Goal: Task Accomplishment & Management: Manage account settings

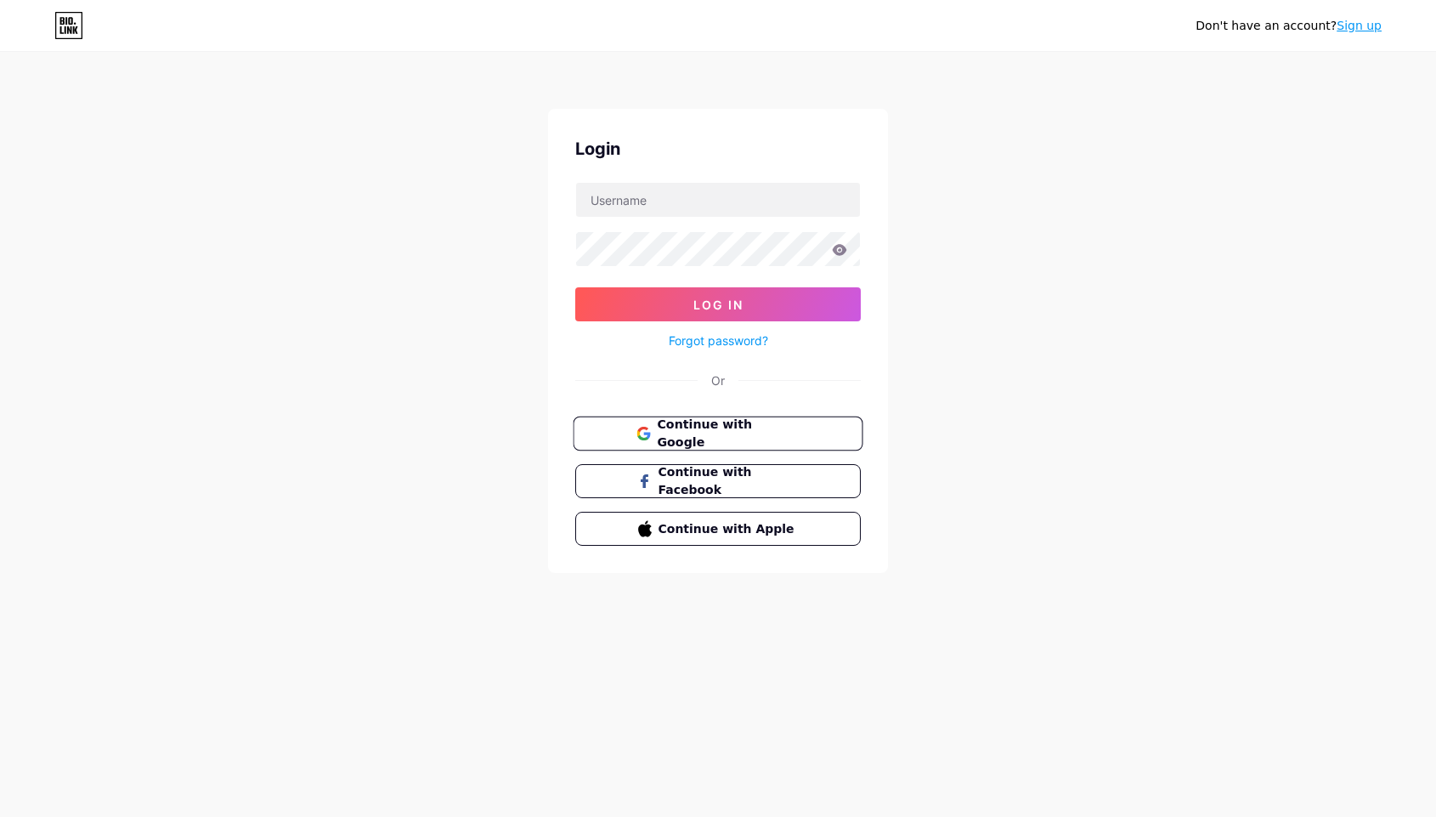
click at [696, 424] on span "Continue with Google" at bounding box center [728, 434] width 142 height 37
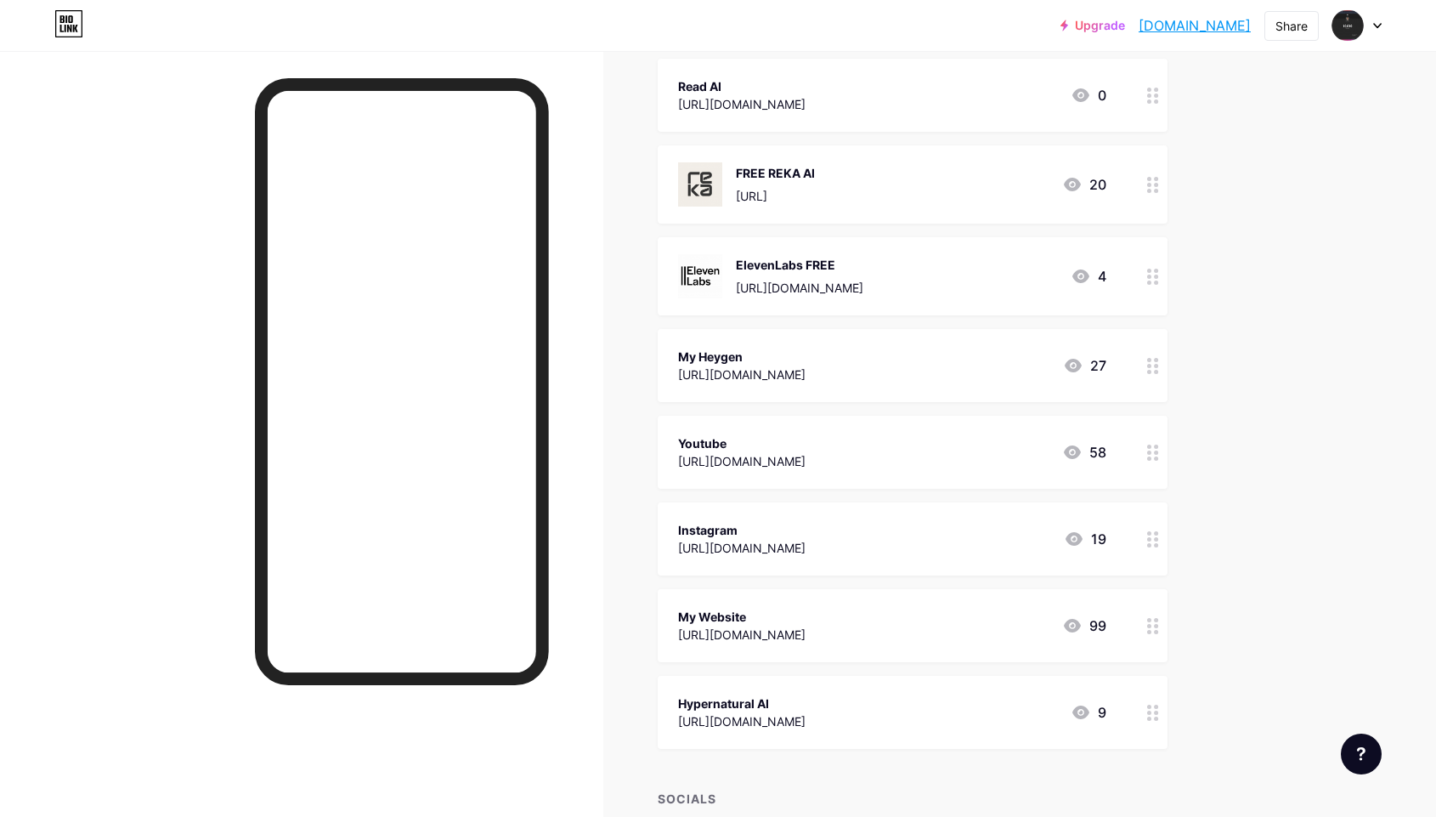
scroll to position [338, 0]
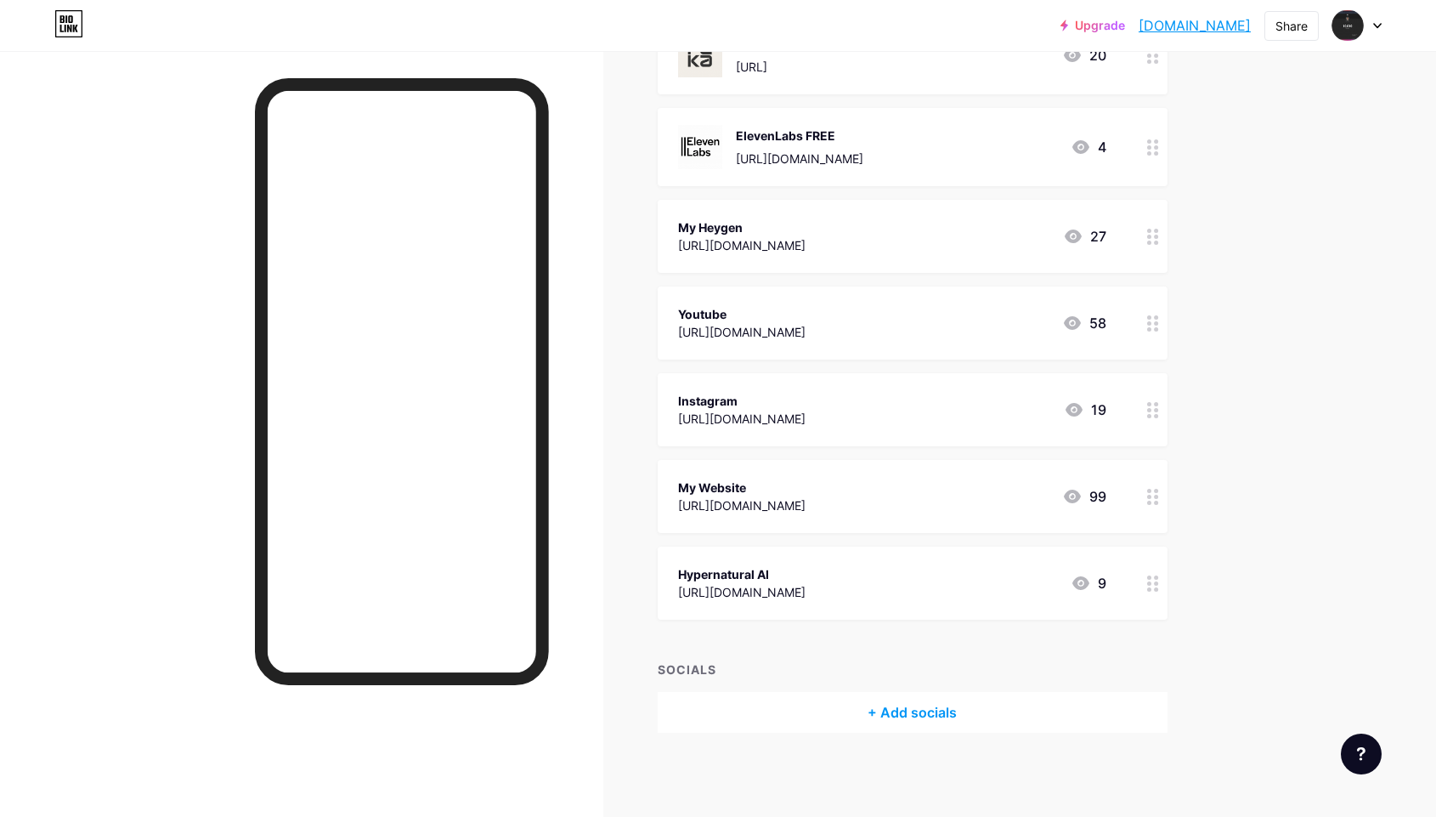
click at [859, 715] on div "+ Add socials" at bounding box center [913, 712] width 510 height 41
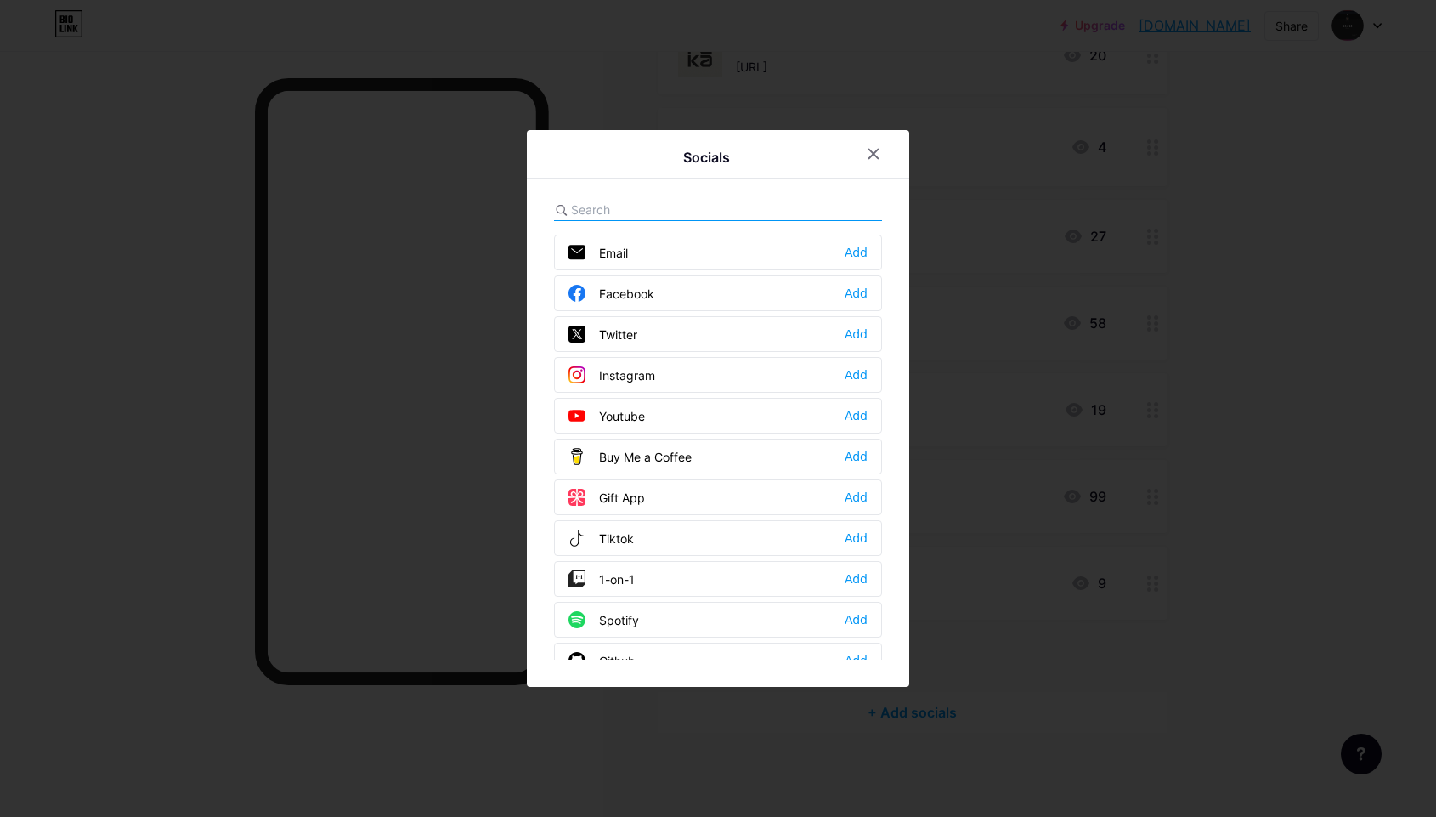
click at [638, 212] on input "text" at bounding box center [665, 210] width 188 height 18
paste input "https://fish.audio/?fpr=free"
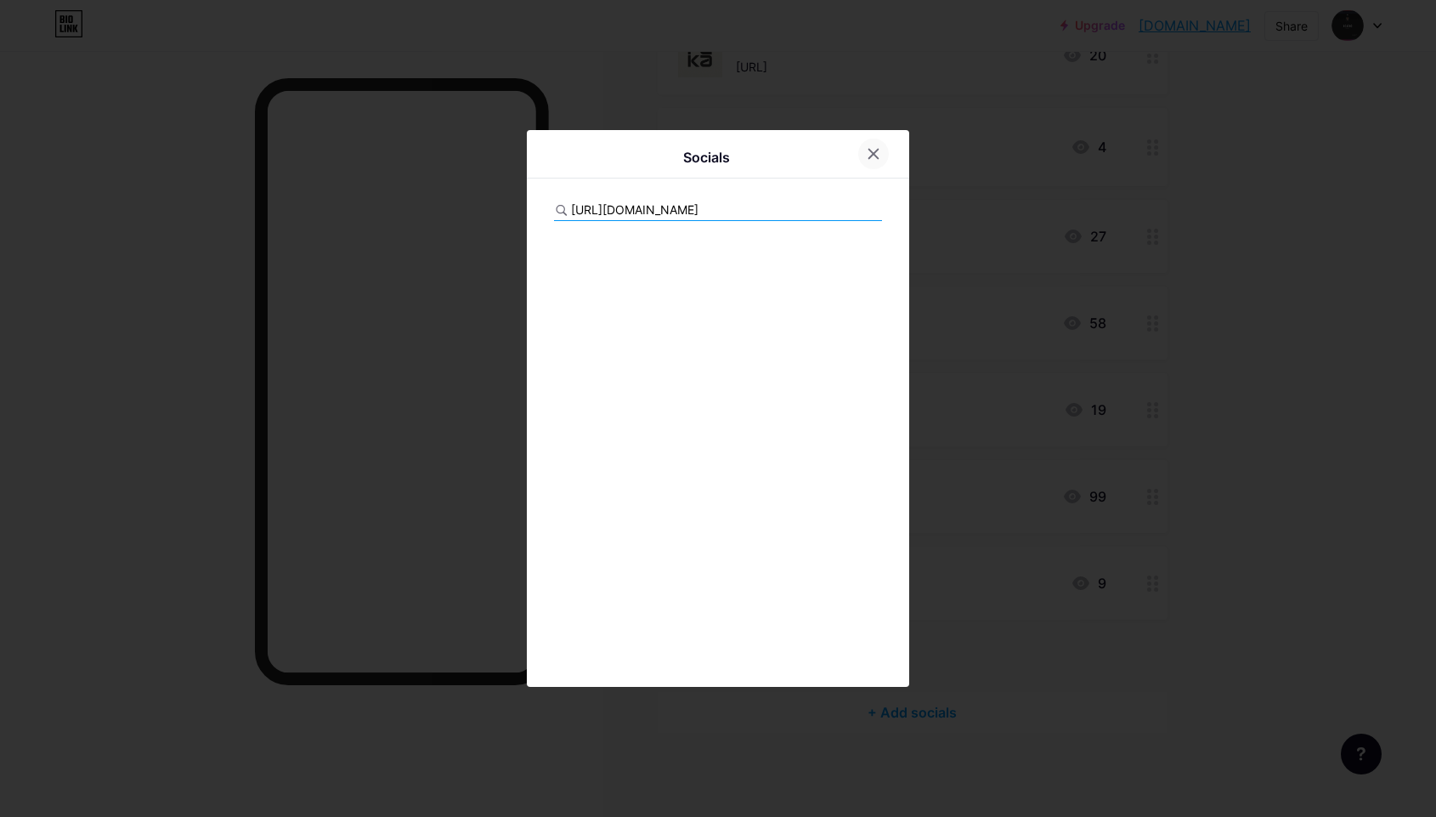
type input "https://fish.audio/?fpr=free"
click at [869, 150] on icon at bounding box center [873, 154] width 9 height 9
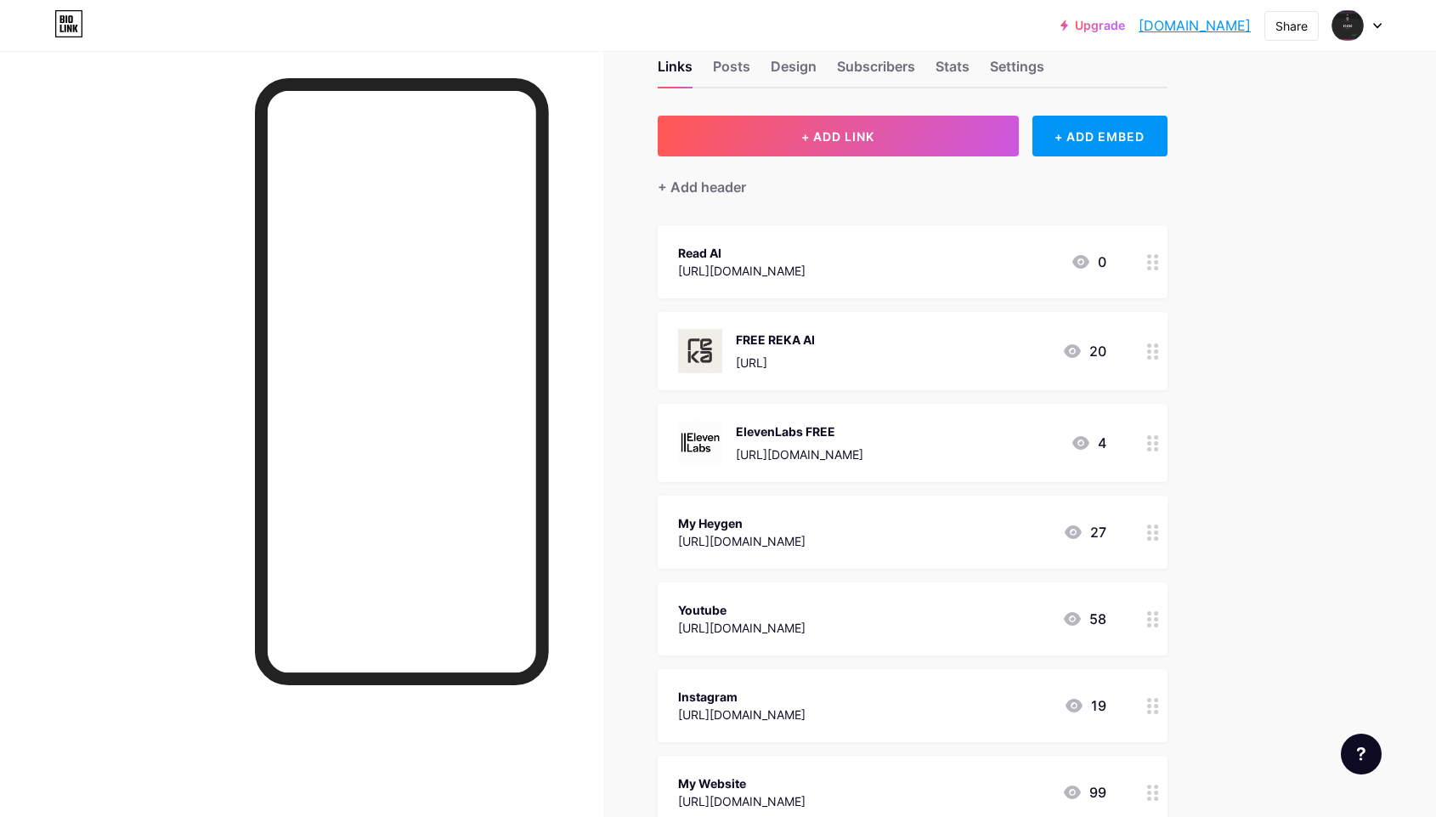
scroll to position [0, 0]
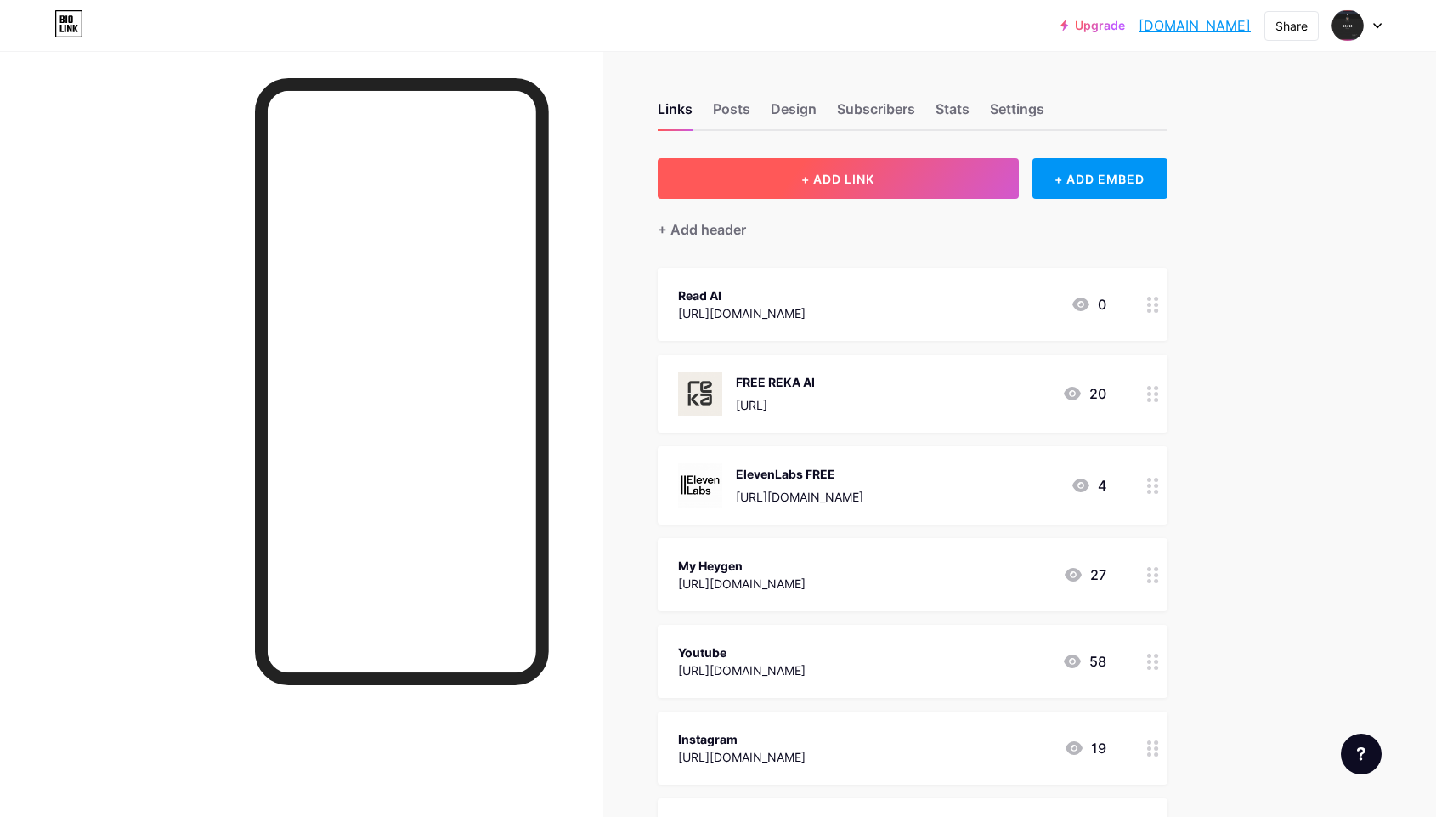
click at [861, 173] on span "+ ADD LINK" at bounding box center [837, 179] width 73 height 14
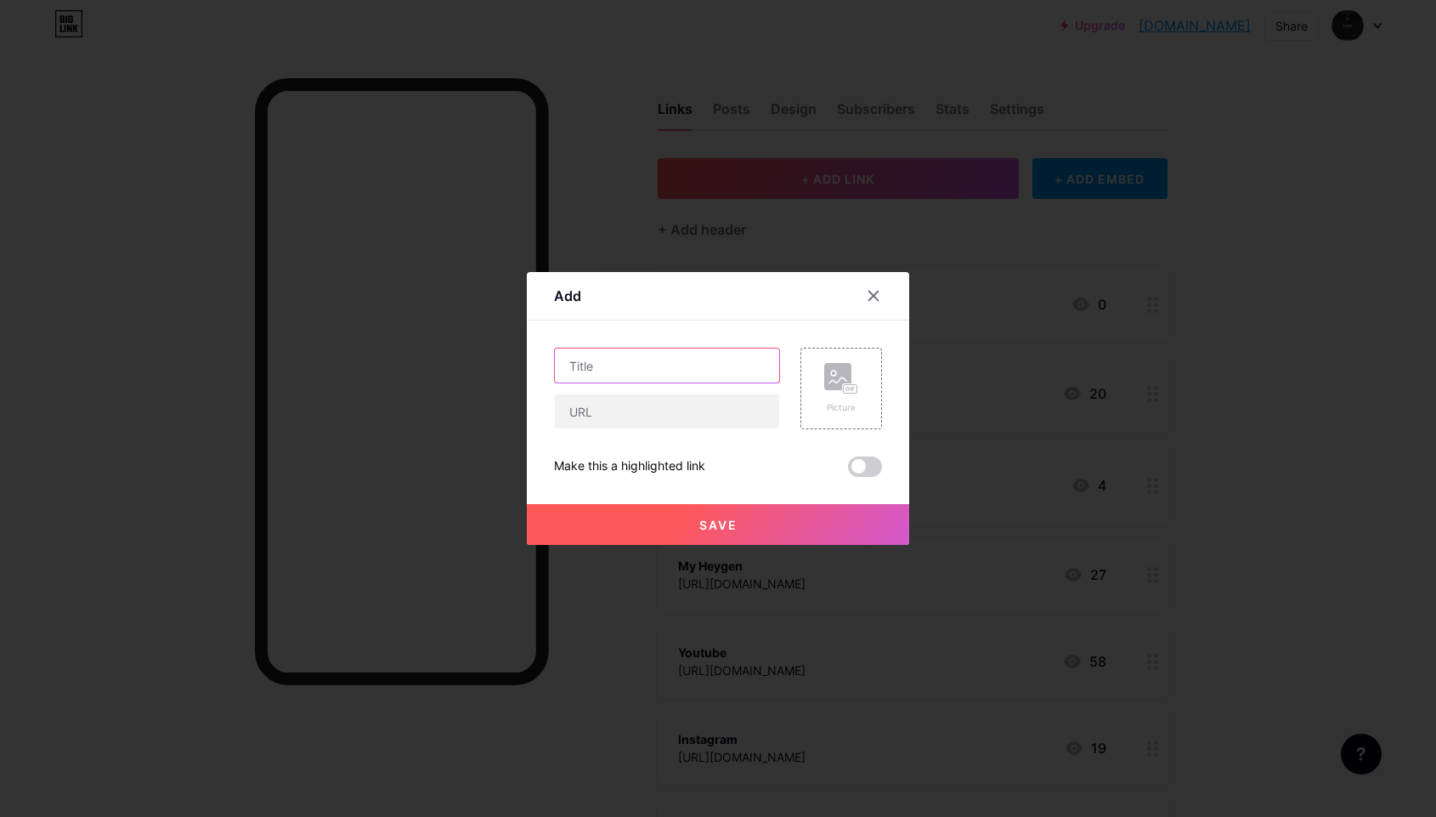
click at [655, 372] on input "text" at bounding box center [667, 365] width 224 height 34
type input "Fish Audio (ElevenLabs Alternative)"
click at [628, 405] on input "text" at bounding box center [667, 411] width 224 height 34
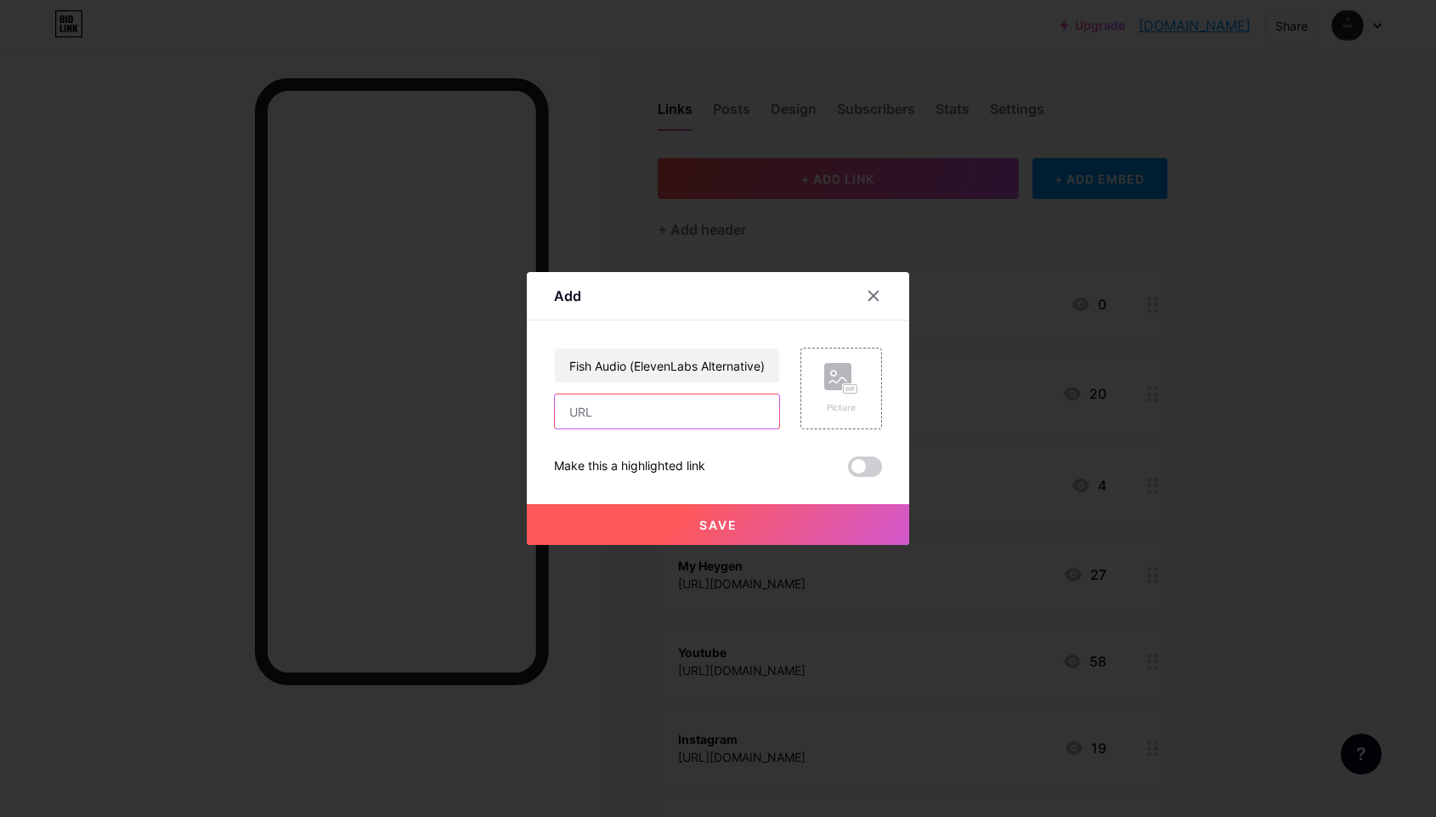
paste input "https://fish.audio/?fpr=free"
type input "https://fish.audio/?fpr=free"
click at [710, 523] on span "Save" at bounding box center [718, 525] width 38 height 14
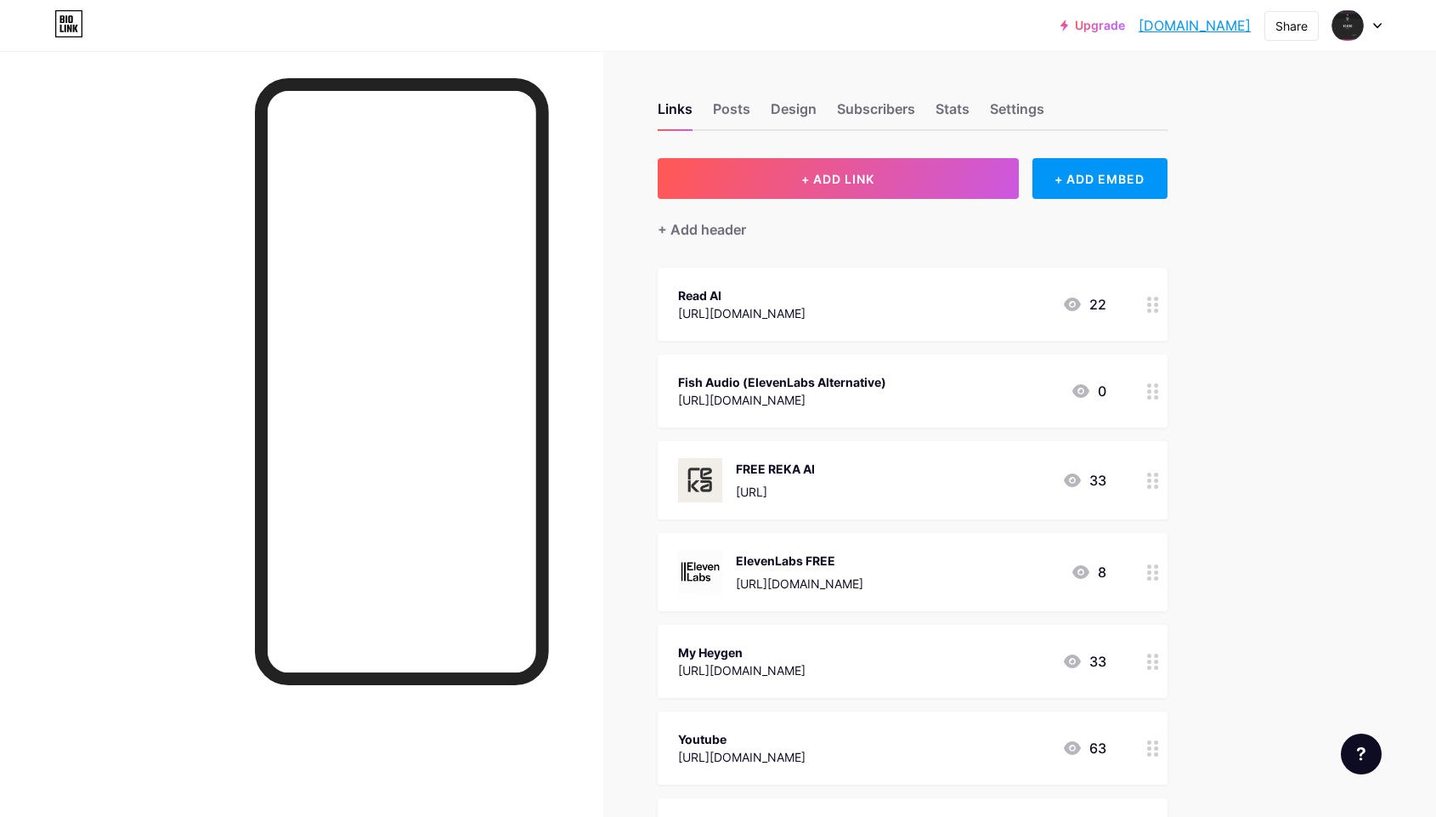
drag, startPoint x: 943, startPoint y: 381, endPoint x: 942, endPoint y: 299, distance: 81.6
click at [942, 299] on span "Read AI https://readai.1stcollab.com/moelueker_tt_2 22 Fish Audio (ElevenLabs A…" at bounding box center [913, 656] width 510 height 777
drag, startPoint x: 1150, startPoint y: 400, endPoint x: 923, endPoint y: 1, distance: 459.4
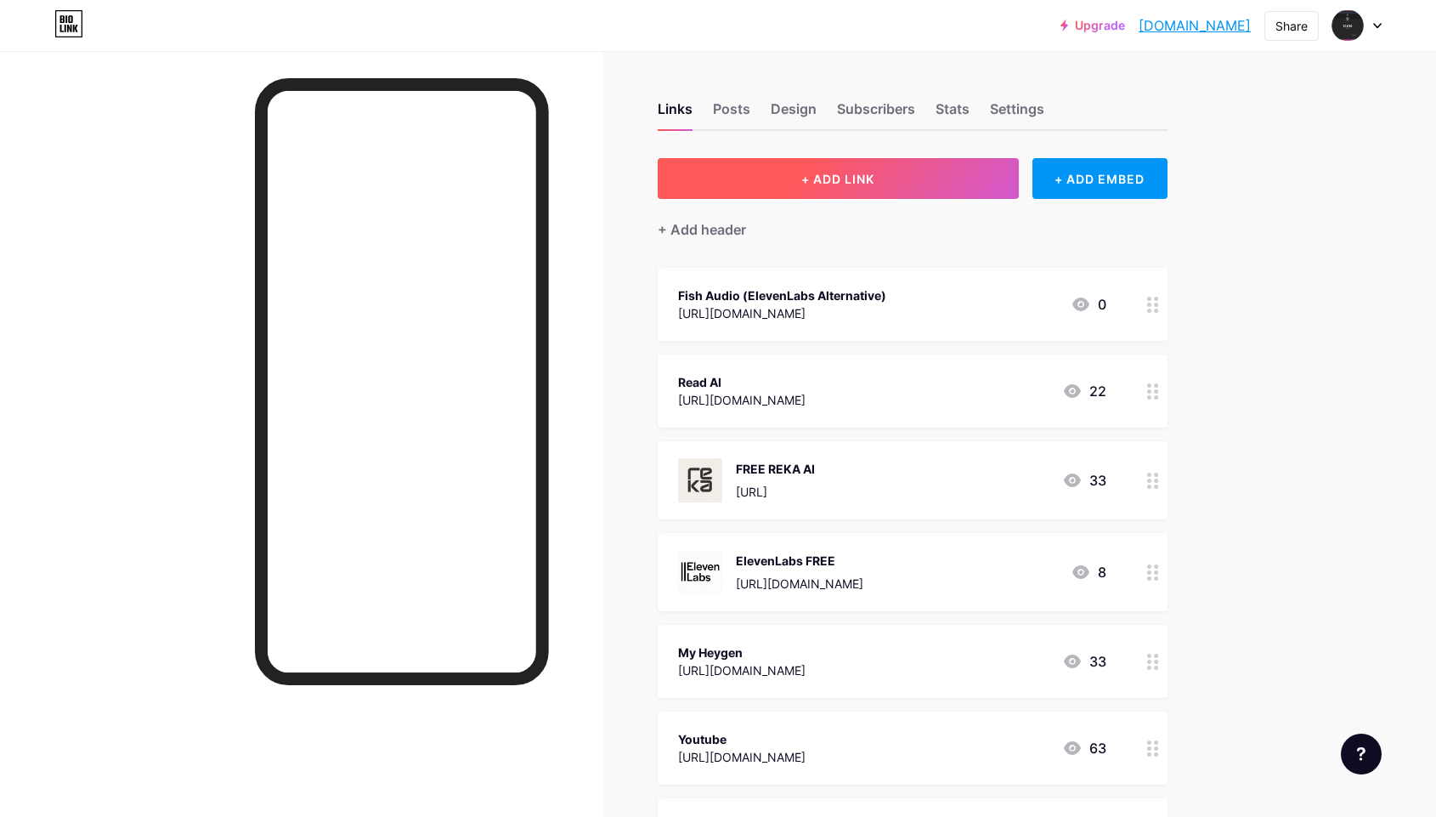
click at [836, 170] on button "+ ADD LINK" at bounding box center [838, 178] width 361 height 41
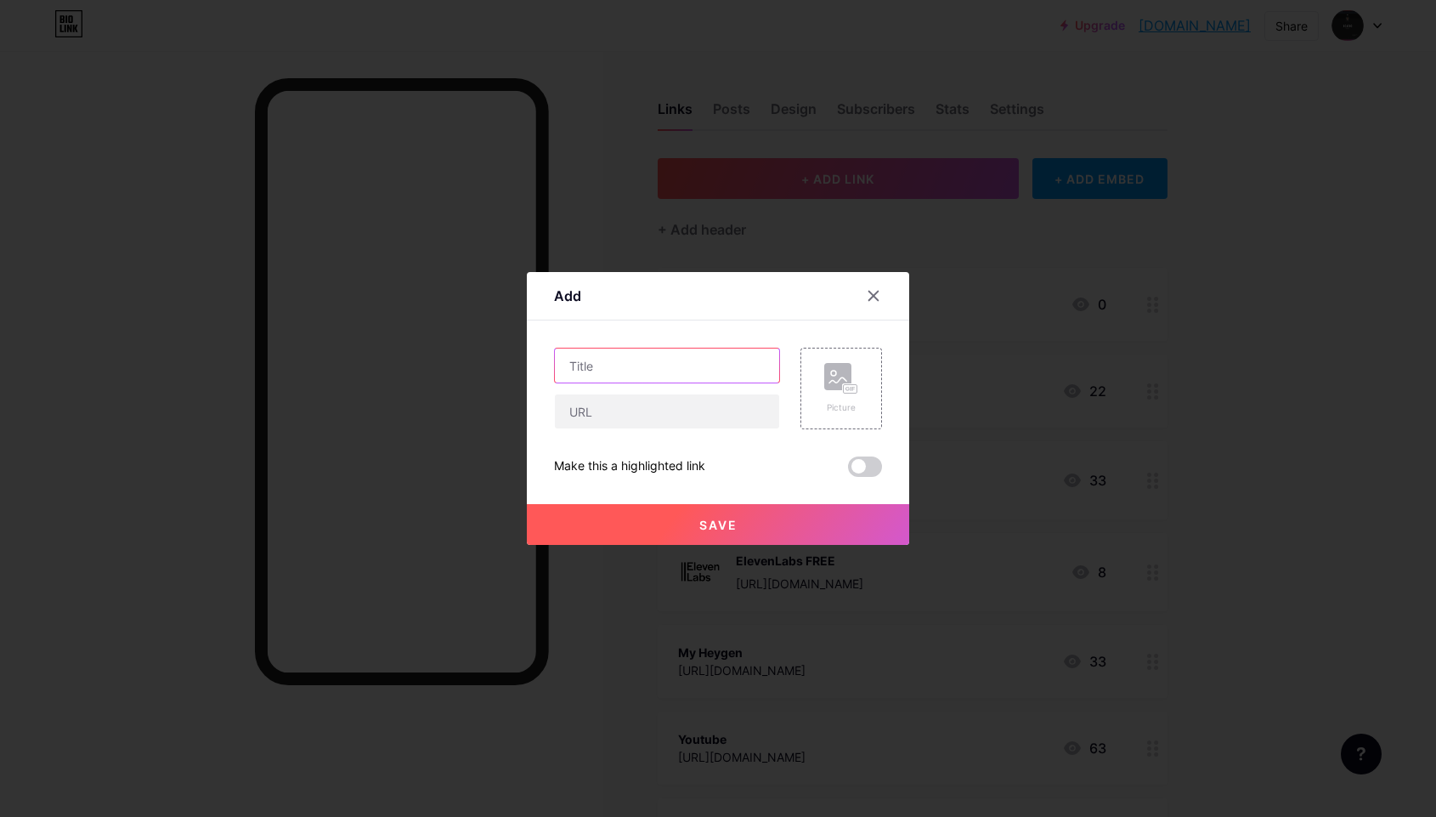
click at [632, 375] on input "text" at bounding box center [667, 365] width 224 height 34
type input "ChatLLM (All in One AI Models)"
click at [612, 409] on input "text" at bounding box center [667, 411] width 224 height 34
paste input "https://chatllm.abacus.ai/DvgYpzNJmT"
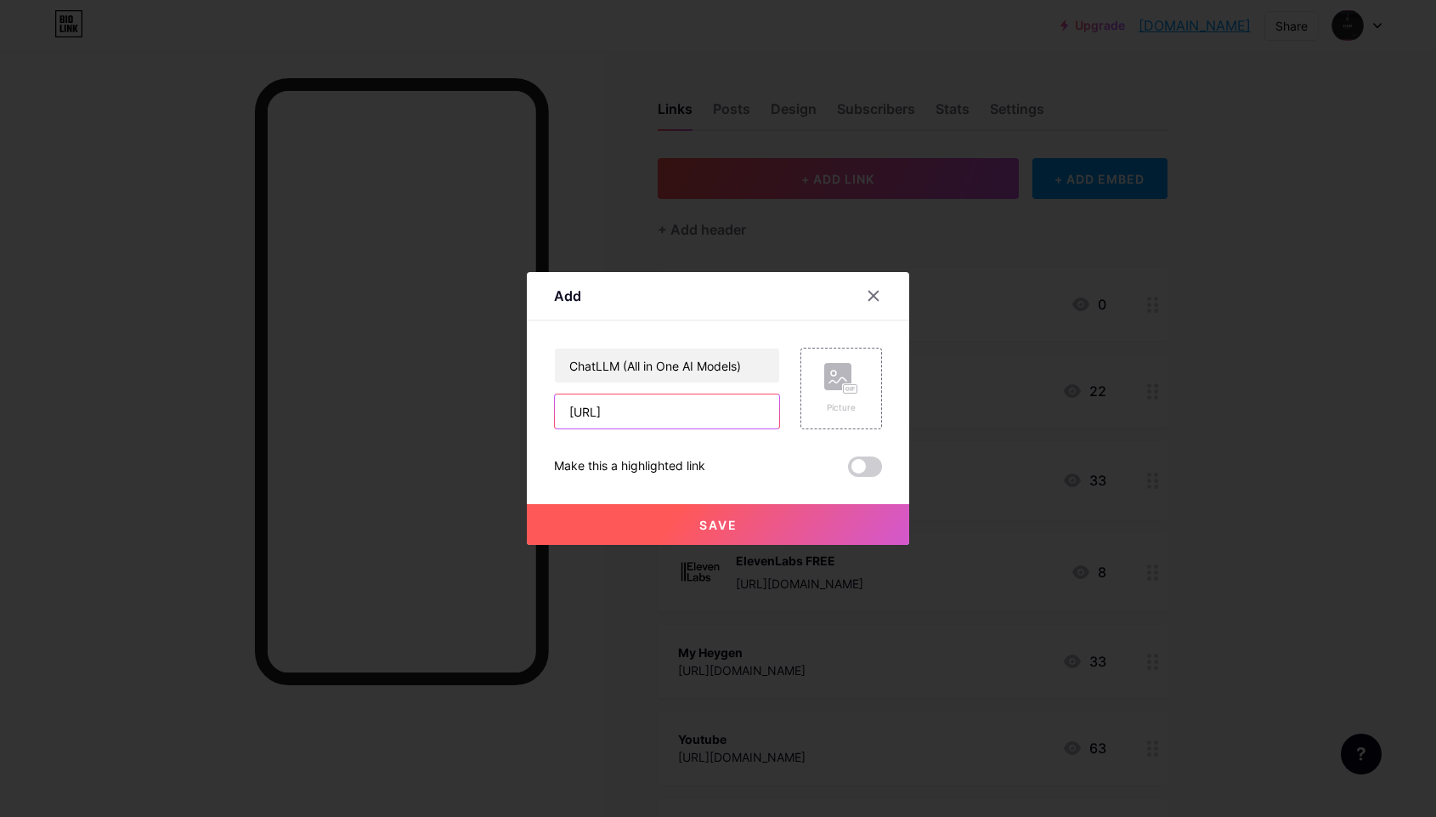
type input "https://chatllm.abacus.ai/DvgYpzNJmT"
click at [722, 531] on button "Save" at bounding box center [718, 524] width 382 height 41
